Goal: Task Accomplishment & Management: Use online tool/utility

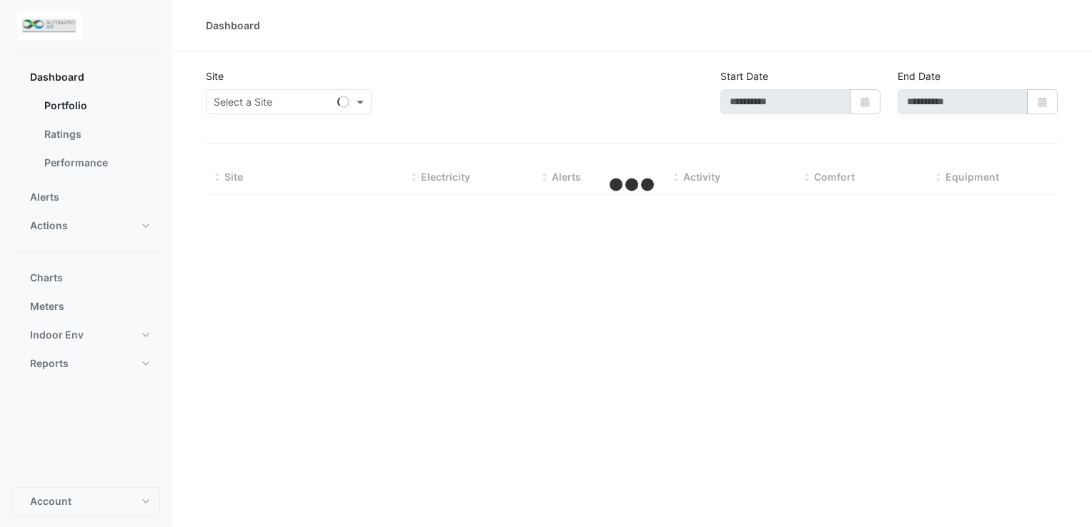
type input "**********"
select select "***"
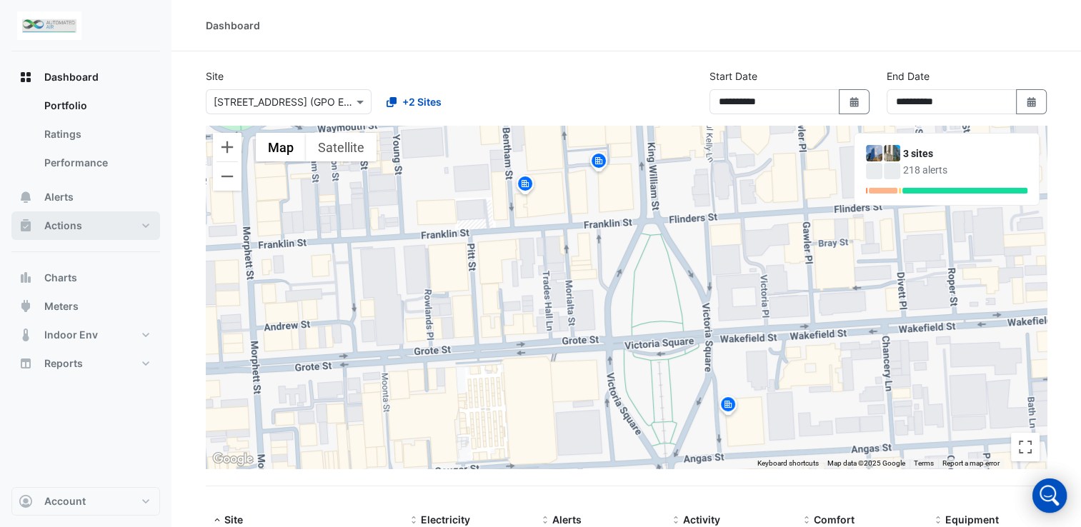
click at [81, 227] on span "Actions" at bounding box center [63, 226] width 38 height 14
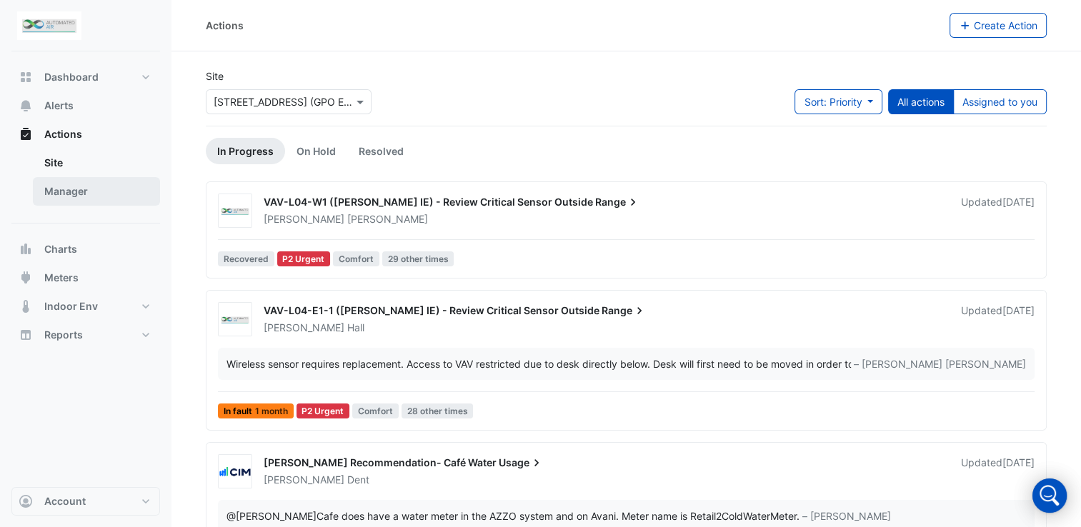
click at [69, 194] on link "Manager" at bounding box center [96, 191] width 127 height 29
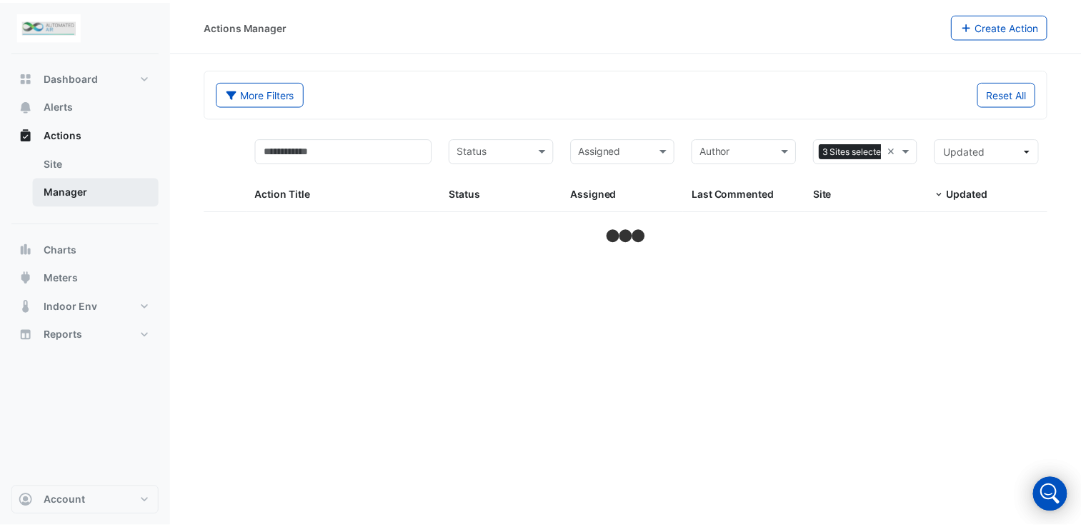
select select "***"
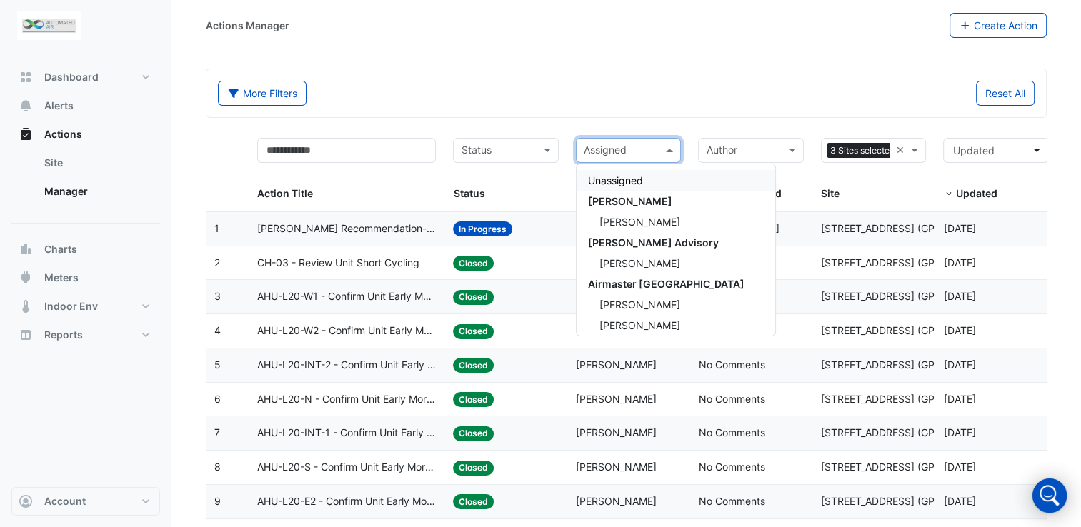
click at [650, 151] on input "text" at bounding box center [621, 152] width 74 height 16
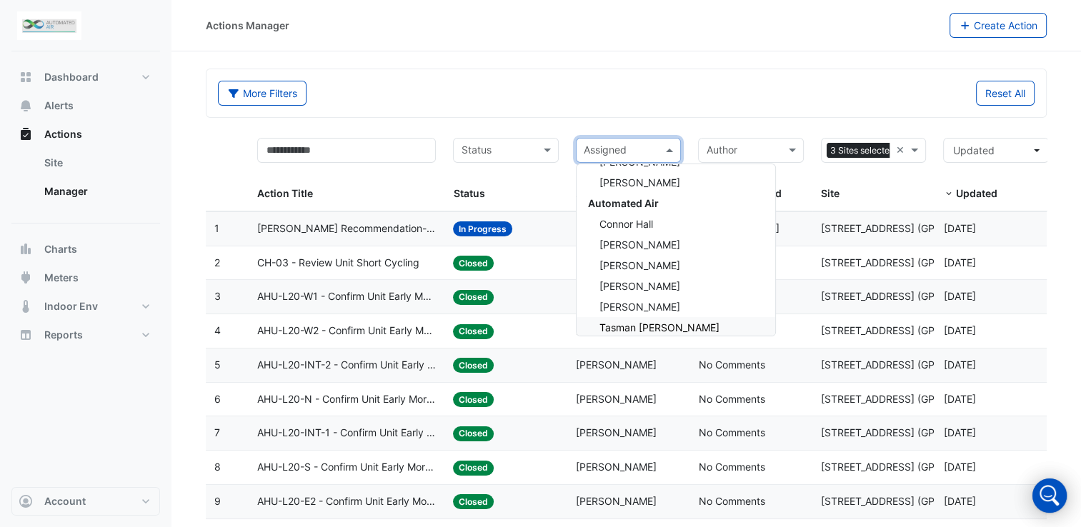
scroll to position [143, 0]
click at [645, 219] on span "Connor Hall" at bounding box center [627, 224] width 54 height 12
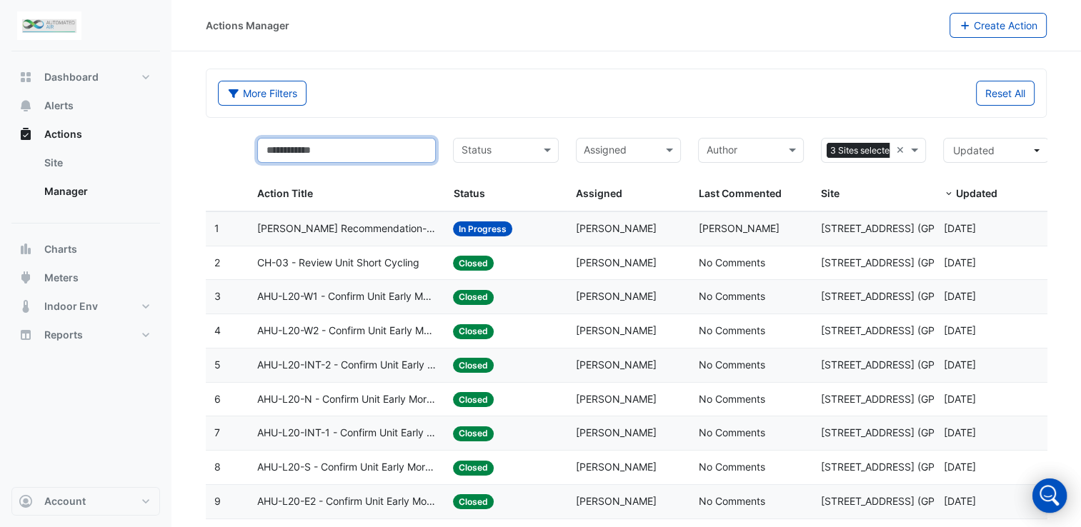
click at [416, 151] on input "text" at bounding box center [346, 150] width 179 height 25
click at [914, 144] on span at bounding box center [917, 150] width 18 height 16
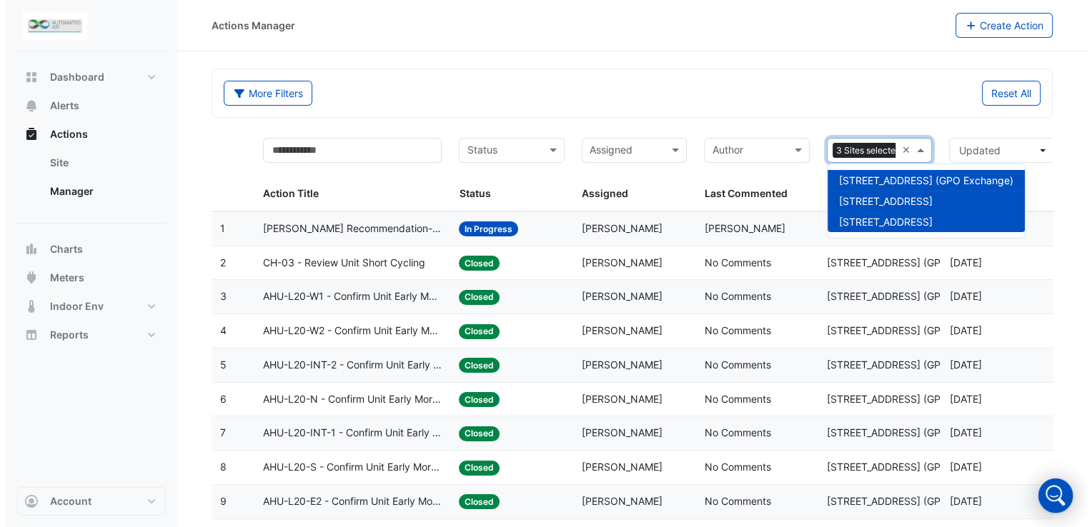
scroll to position [0, 15]
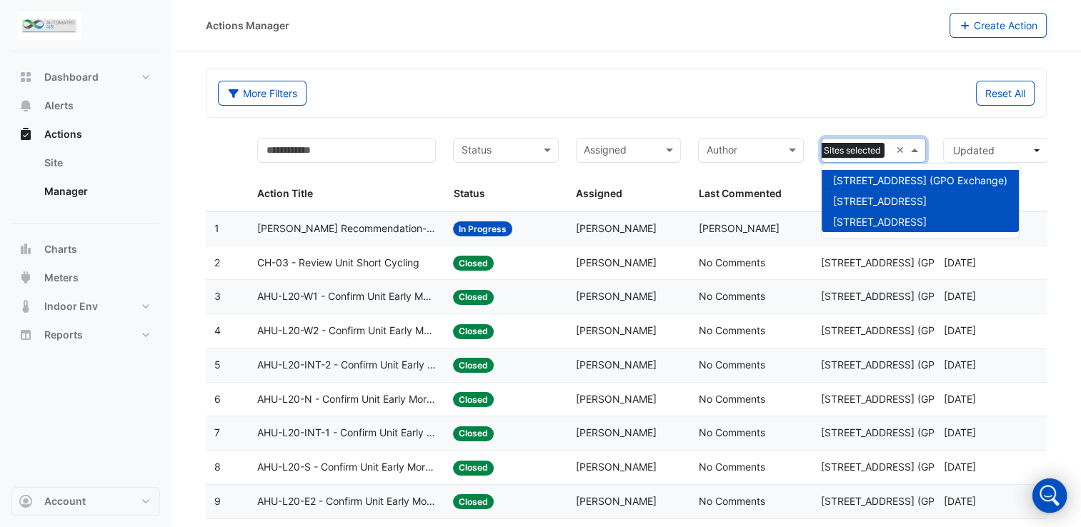
click at [888, 200] on span "[STREET_ADDRESS]" at bounding box center [880, 201] width 94 height 12
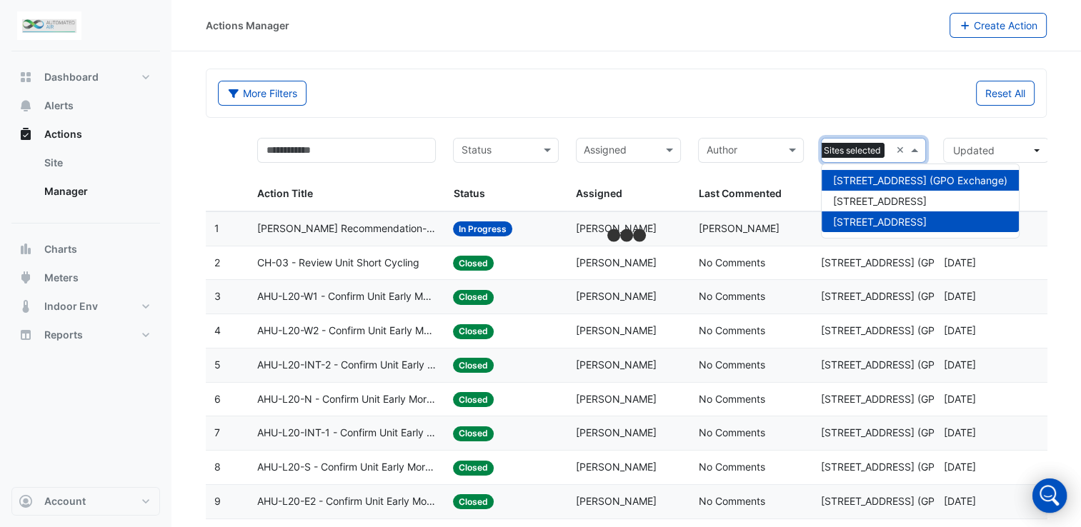
click at [921, 181] on span "[STREET_ADDRESS] (GPO Exchange)" at bounding box center [920, 180] width 174 height 12
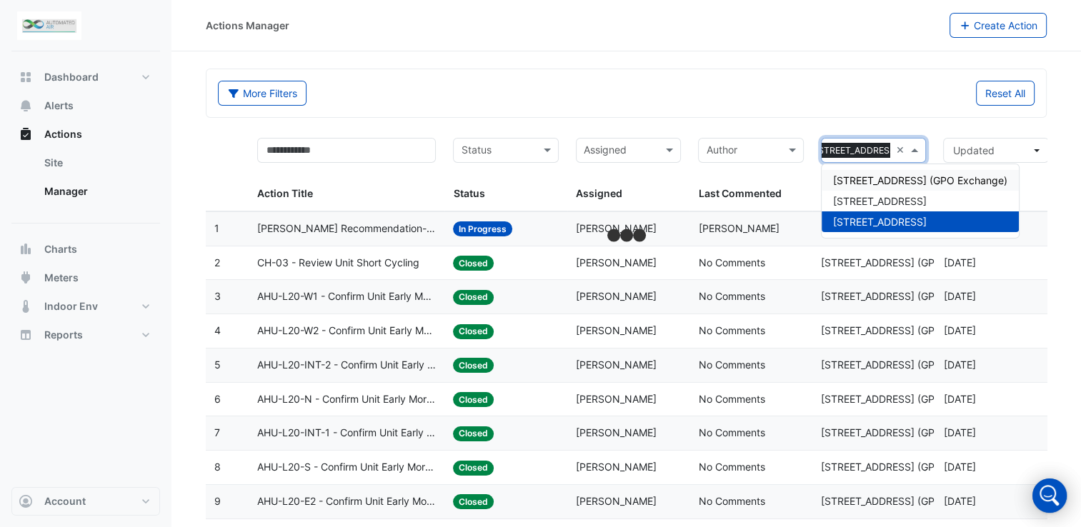
click at [809, 96] on div "Reset All" at bounding box center [835, 93] width 417 height 25
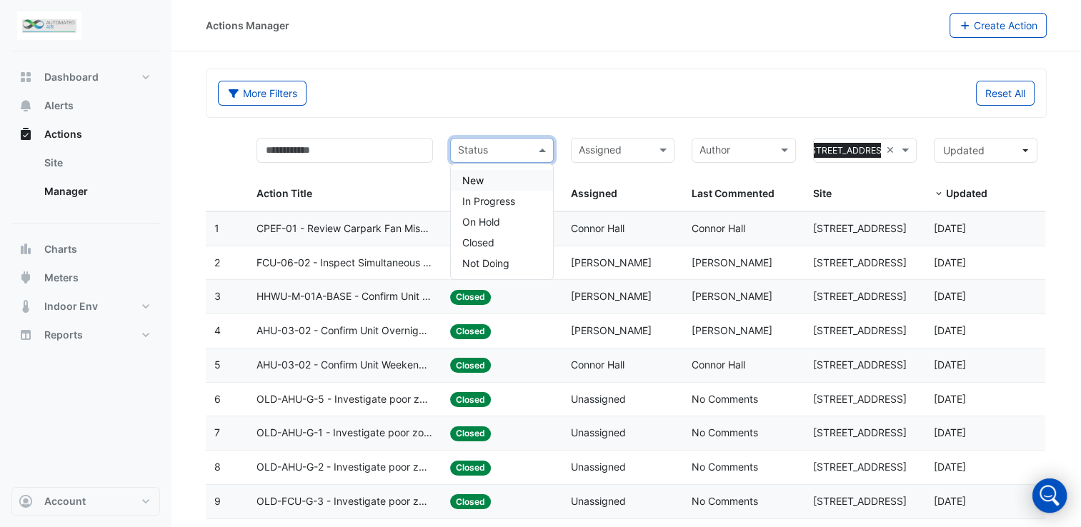
click at [535, 150] on div "Status" at bounding box center [502, 150] width 104 height 25
click at [502, 204] on span "In Progress" at bounding box center [488, 201] width 53 height 12
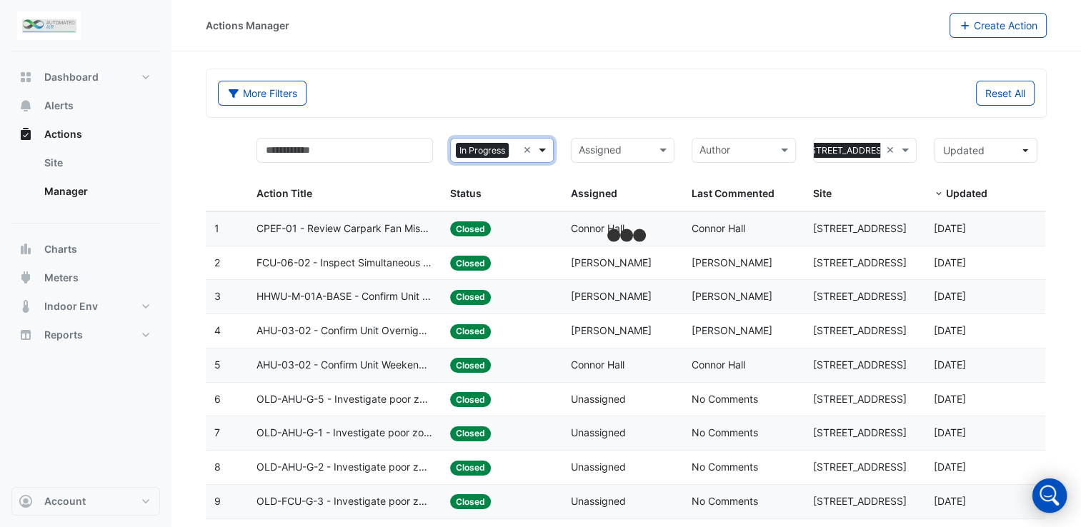
click at [545, 147] on span at bounding box center [544, 150] width 18 height 16
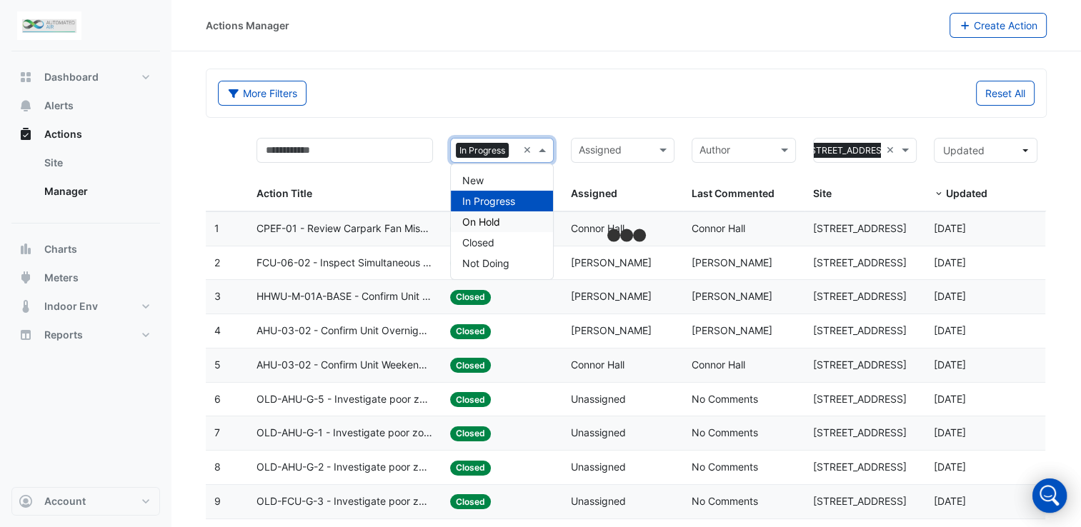
click at [494, 224] on span "On Hold" at bounding box center [481, 222] width 38 height 12
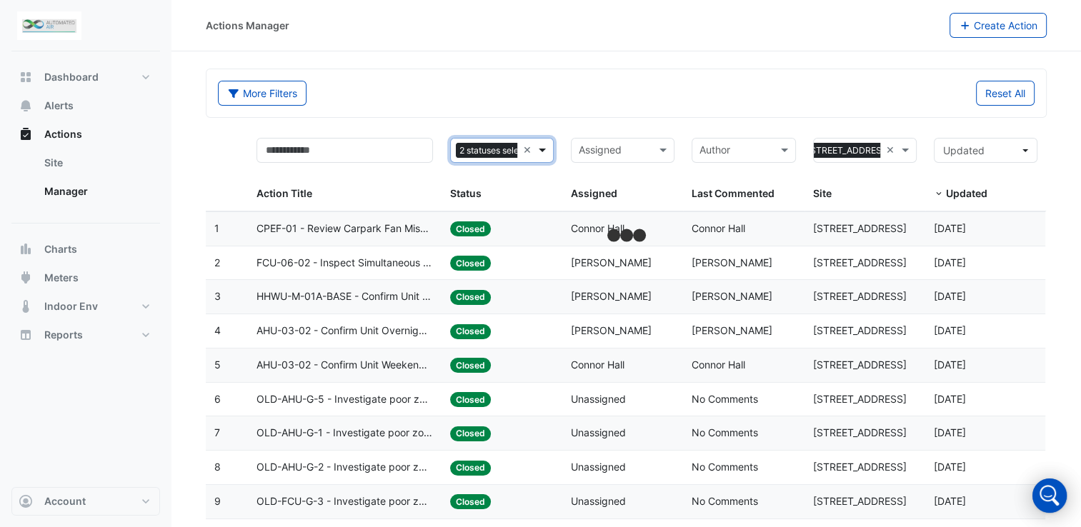
click at [550, 148] on span at bounding box center [544, 150] width 18 height 16
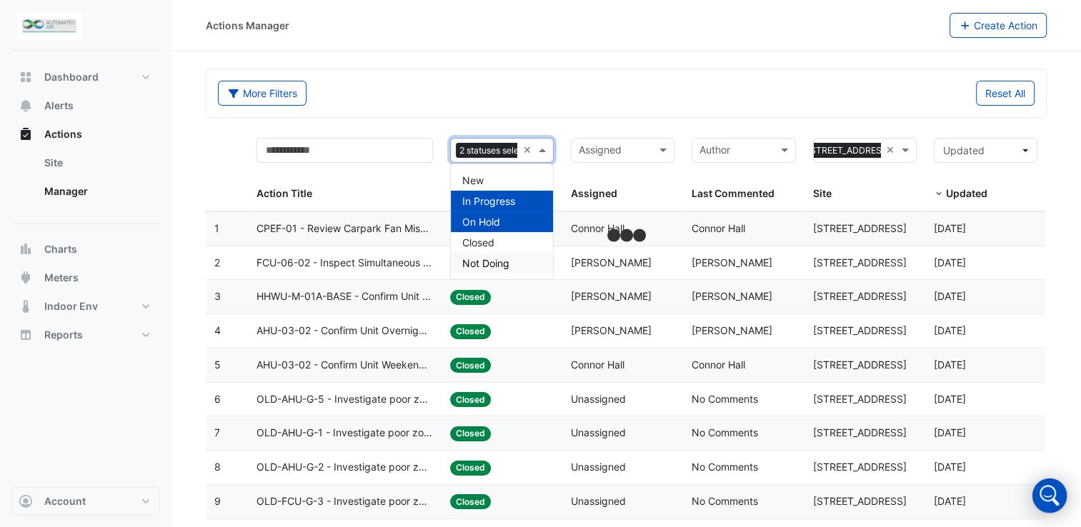
click at [509, 264] on span "Not Doing" at bounding box center [485, 263] width 47 height 12
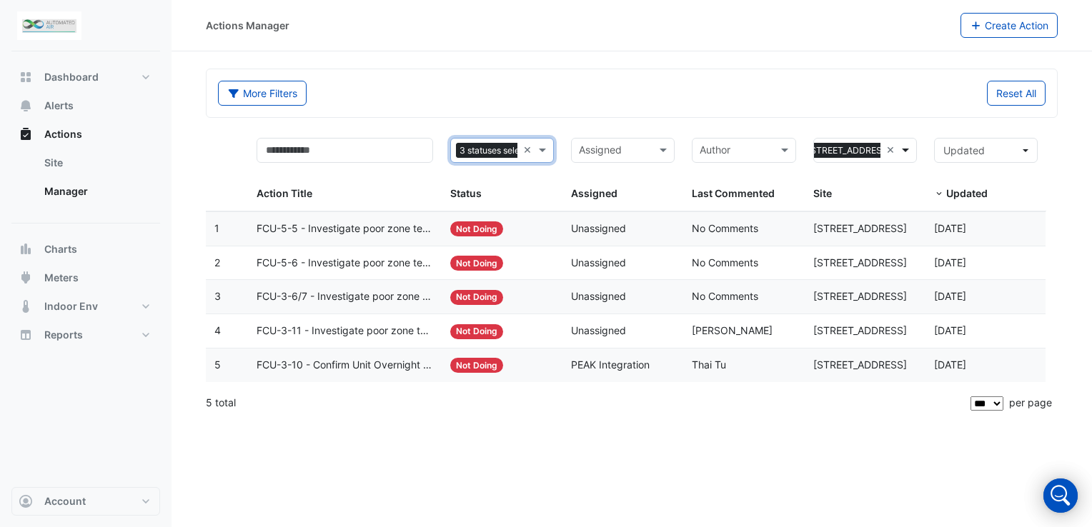
click at [906, 149] on span at bounding box center [907, 150] width 18 height 16
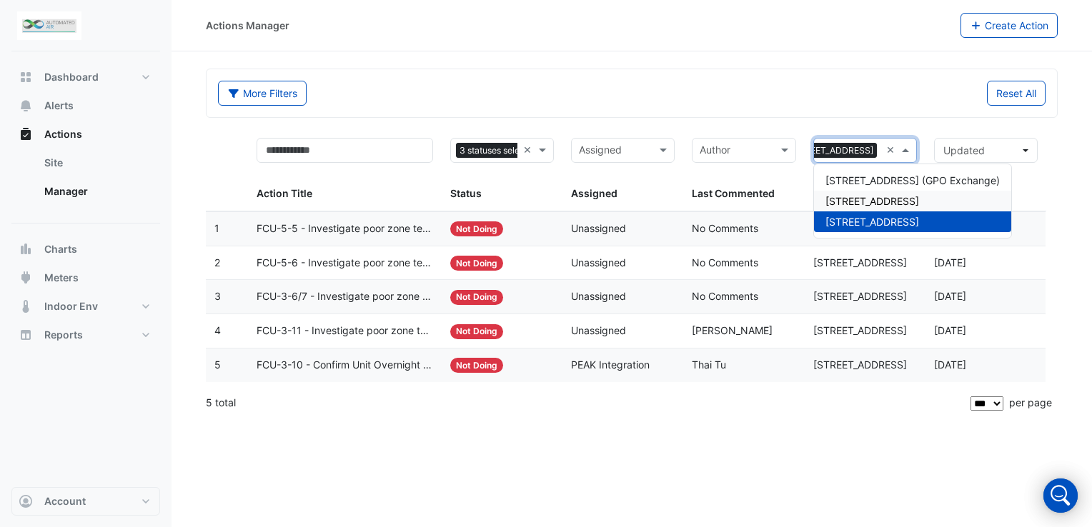
click at [895, 204] on span "[STREET_ADDRESS]" at bounding box center [873, 201] width 94 height 12
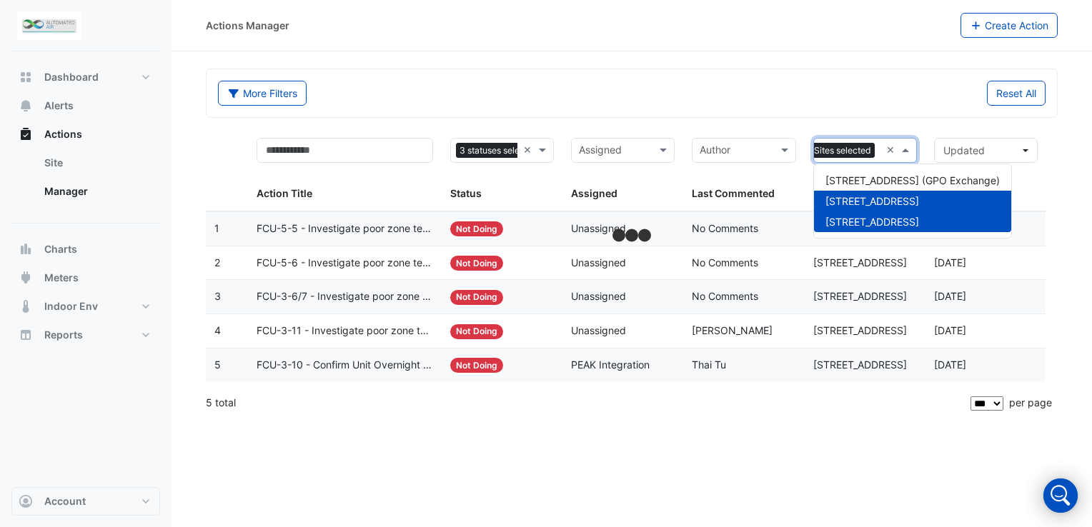
click at [908, 147] on span at bounding box center [907, 150] width 18 height 16
click at [884, 219] on span "[STREET_ADDRESS]" at bounding box center [873, 222] width 94 height 12
